Goal: Transaction & Acquisition: Purchase product/service

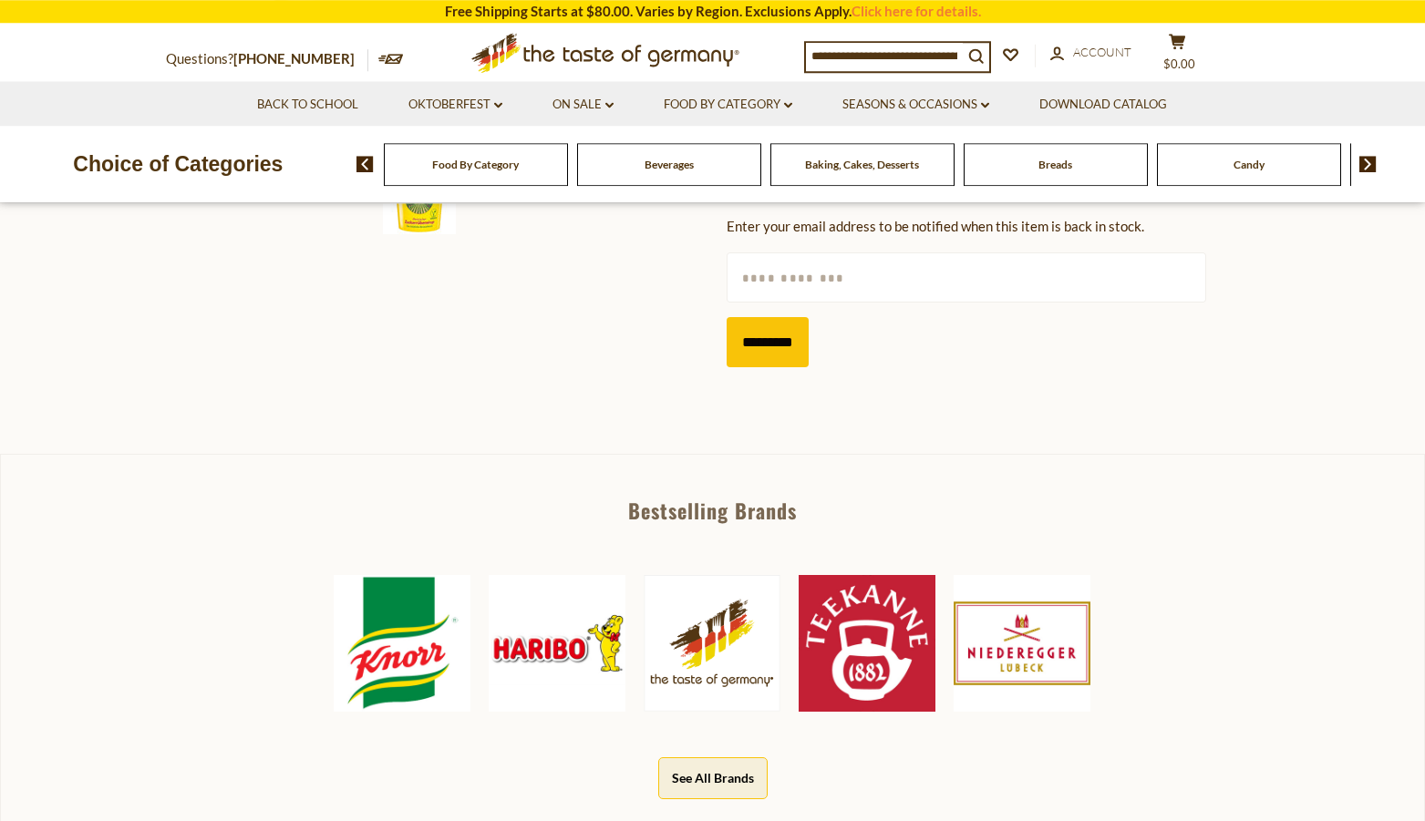
scroll to position [706, 0]
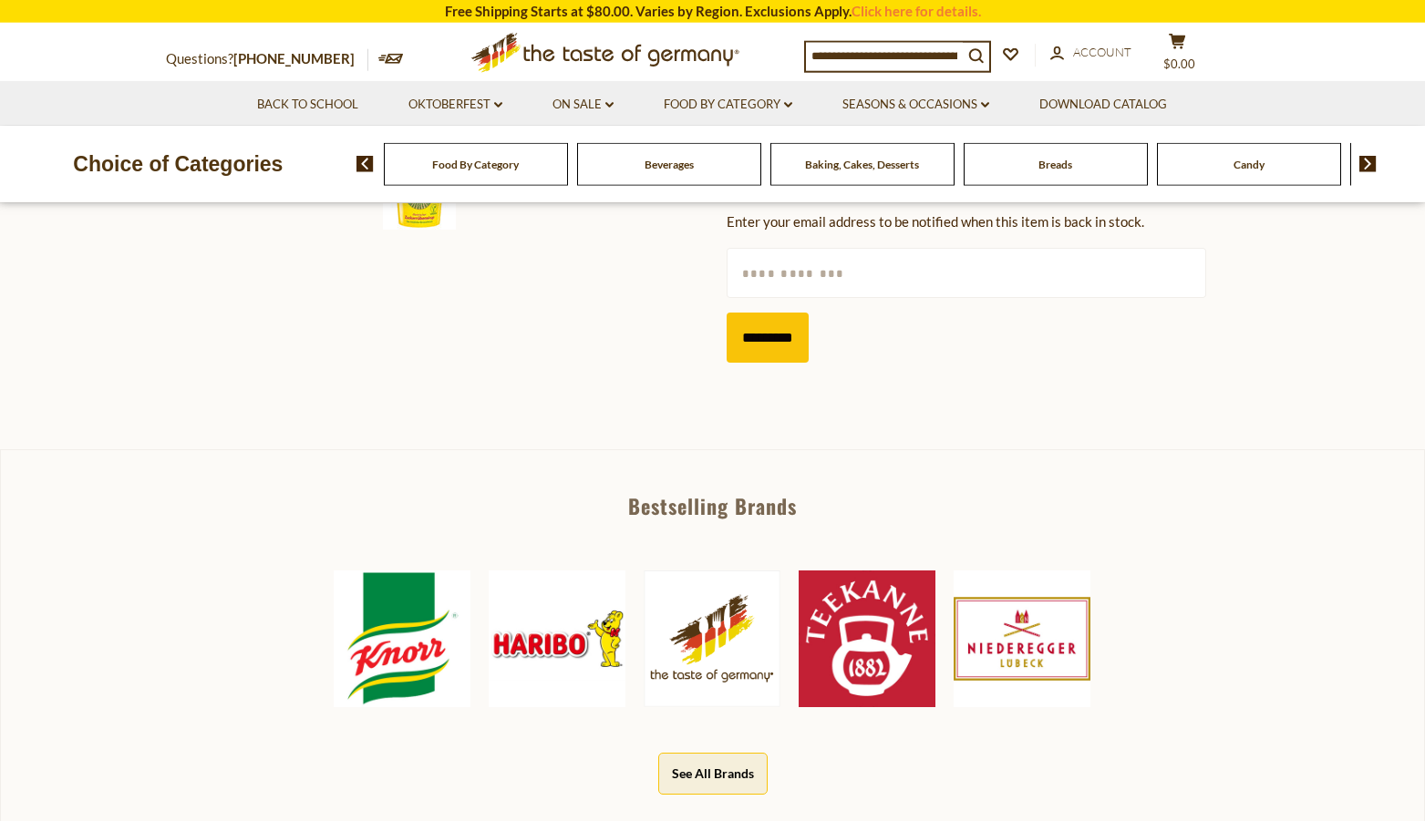
drag, startPoint x: 1417, startPoint y: 233, endPoint x: 1407, endPoint y: 181, distance: 52.8
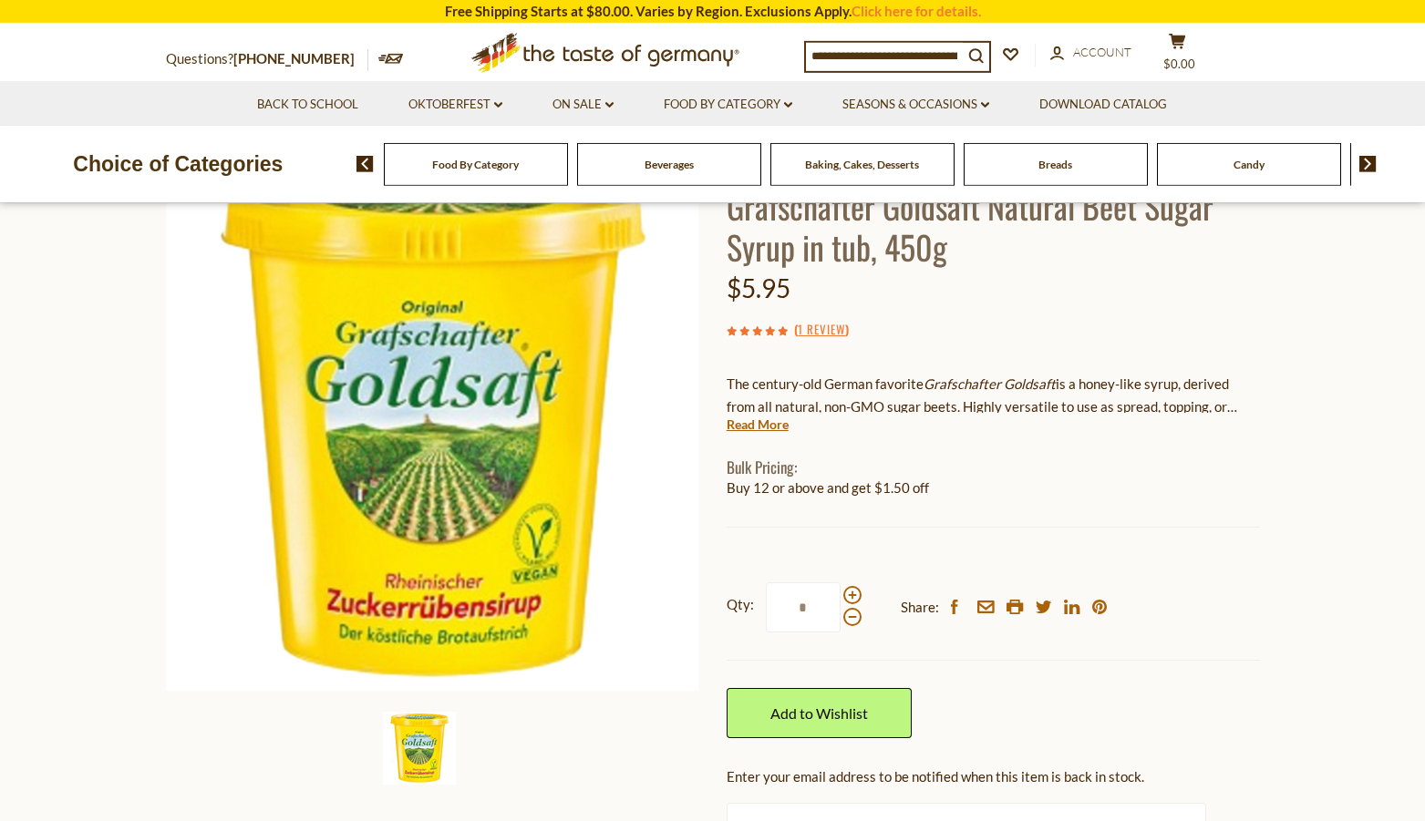
scroll to position [86, 0]
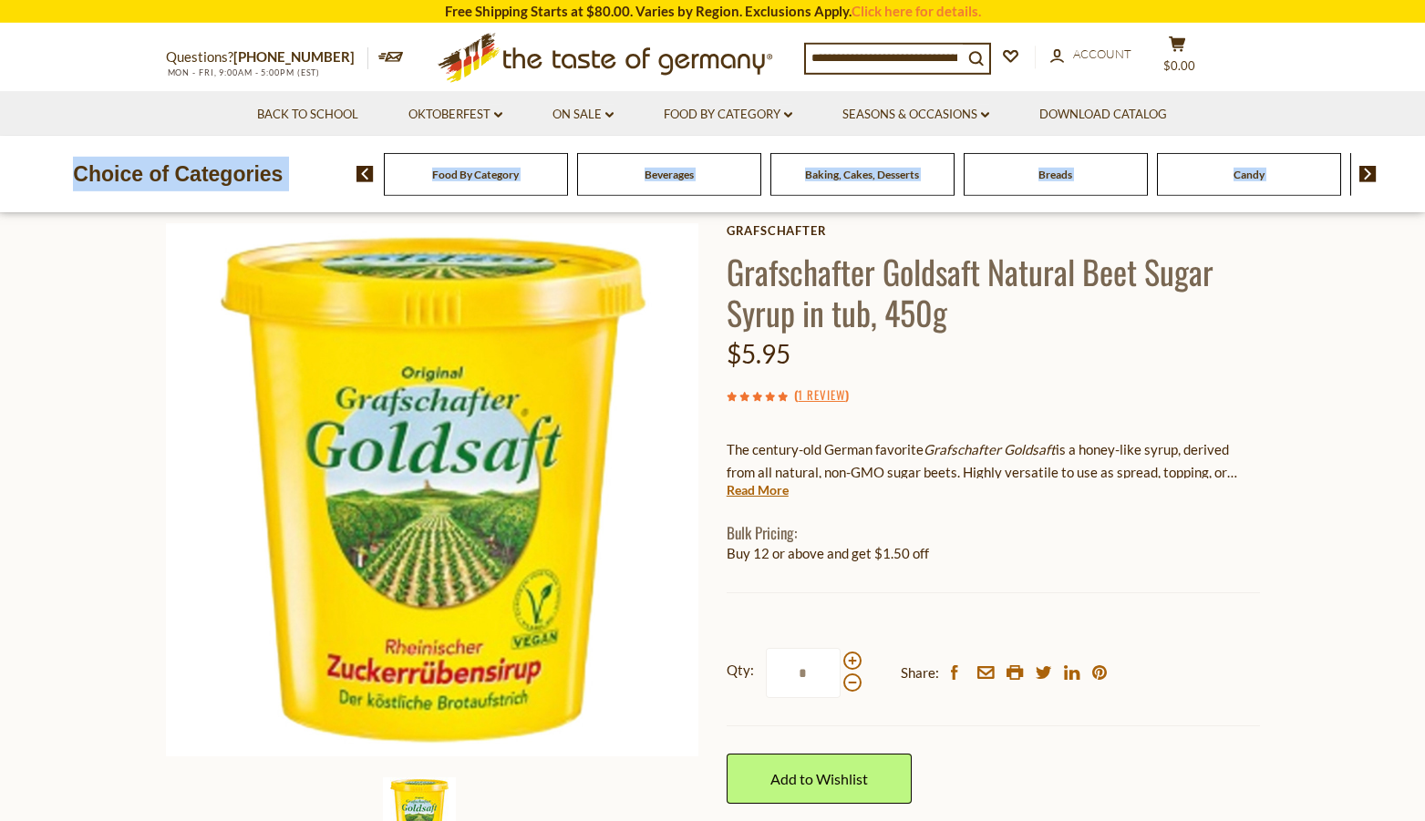
click at [1423, 114] on header "Free Shipping Starts at $80.00. Varies by Region. Exclusions Apply. Click here …" at bounding box center [712, 106] width 1425 height 213
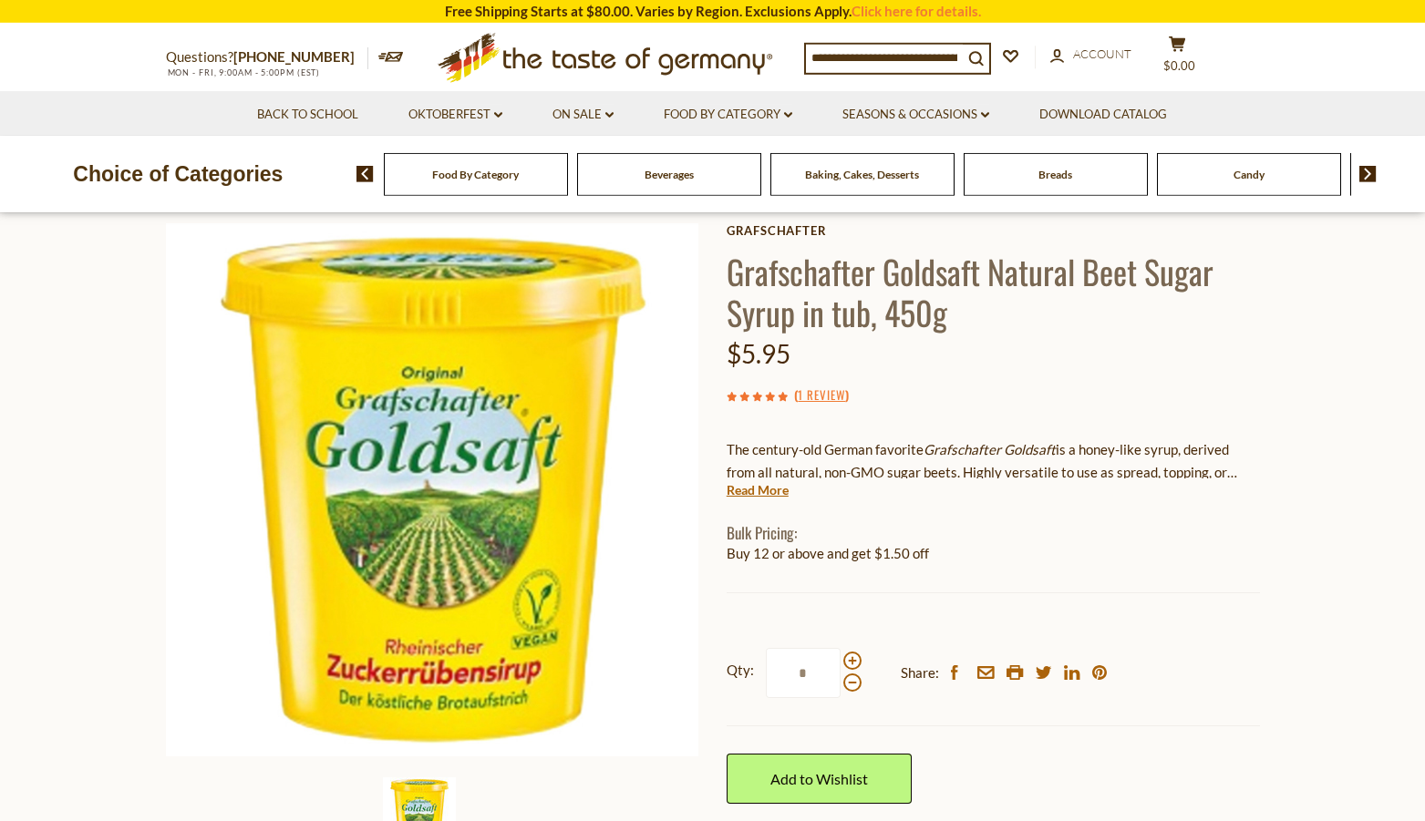
click at [1423, 114] on section "Back to School Oktoberfest dropdown_arrow All Oktoberfest Oktoberfest Foods Par…" at bounding box center [712, 113] width 1425 height 45
click at [864, 773] on link "Add to Wishlist" at bounding box center [819, 779] width 185 height 50
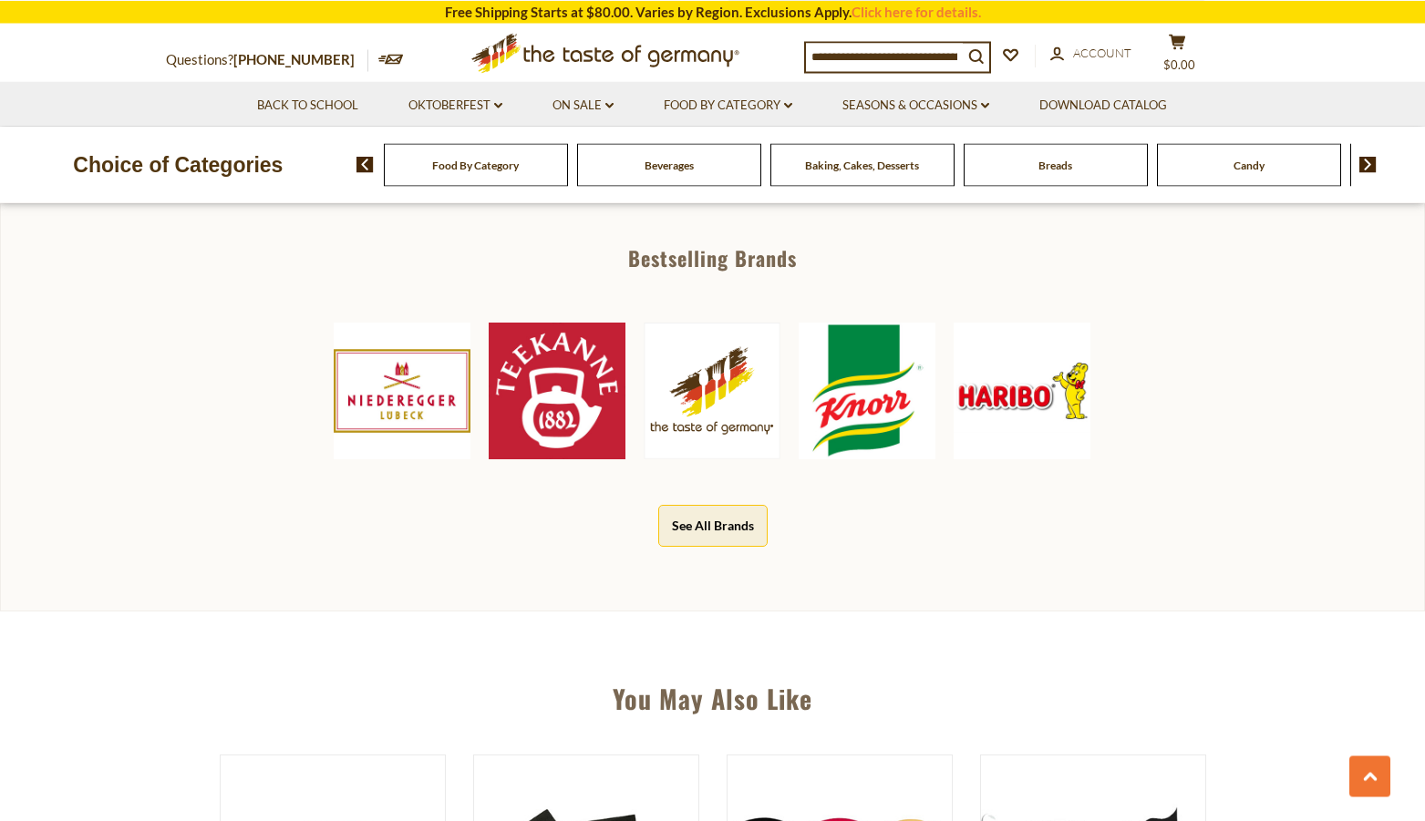
scroll to position [985, 0]
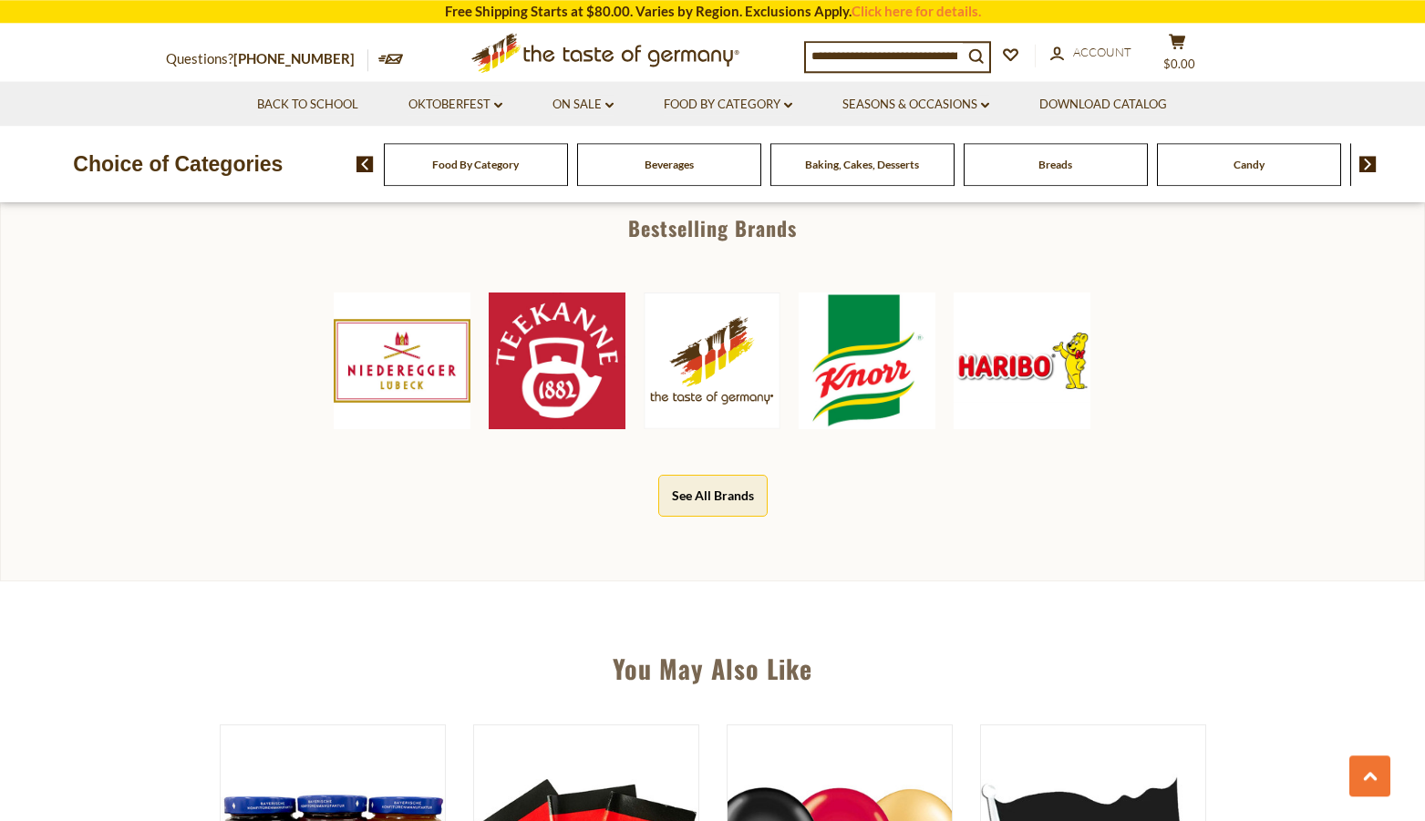
click at [576, 387] on img at bounding box center [557, 361] width 137 height 137
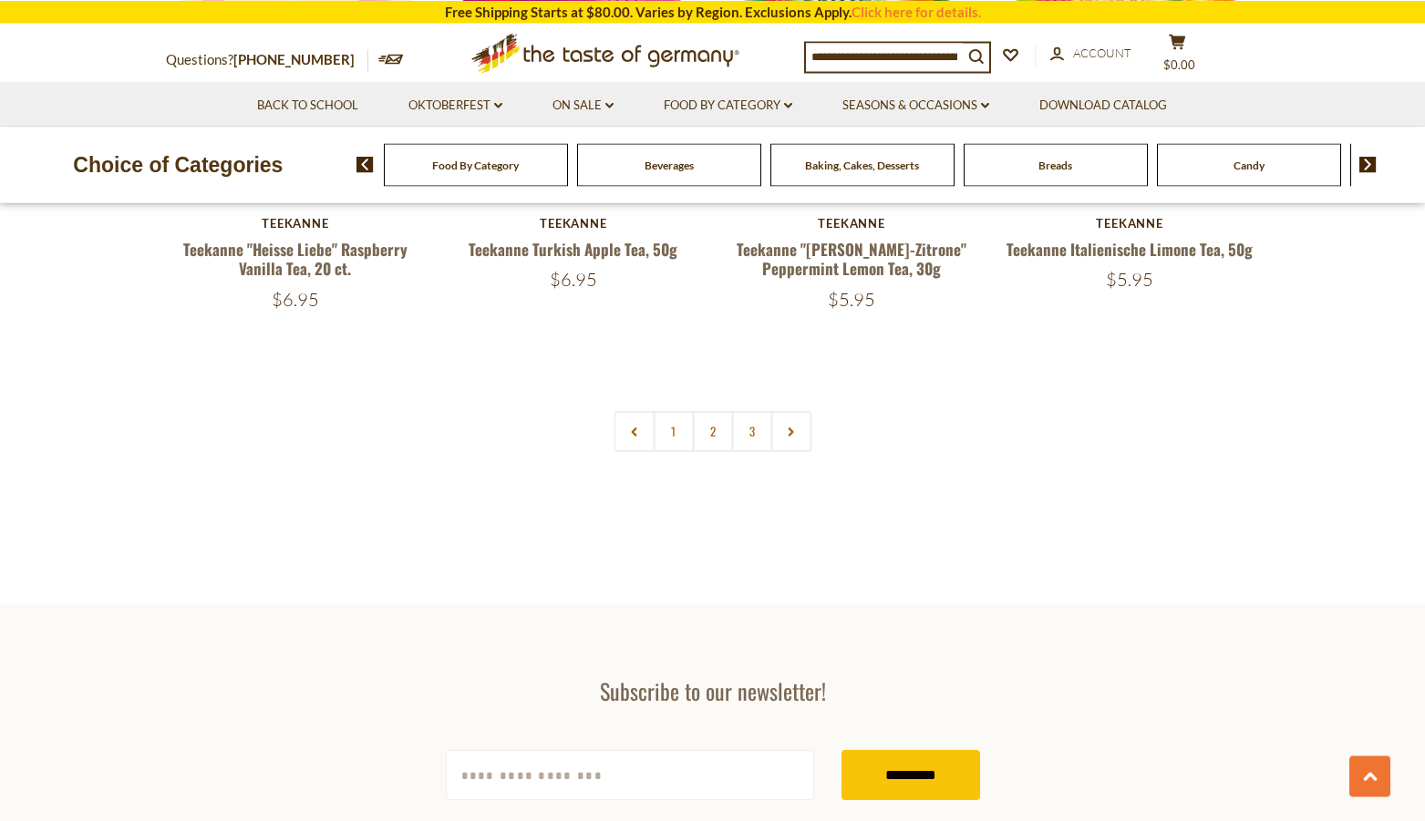
scroll to position [3910, 0]
